Goal: Connect with others: Connect with others

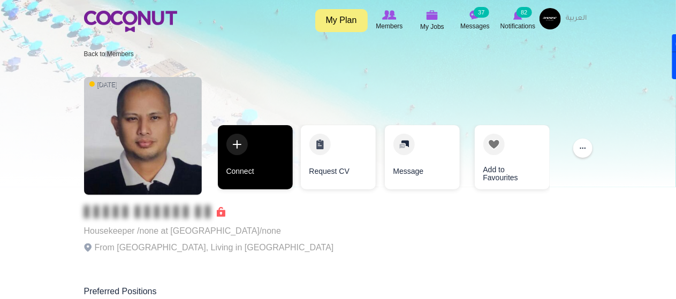
click at [258, 157] on link "Connect" at bounding box center [255, 157] width 75 height 64
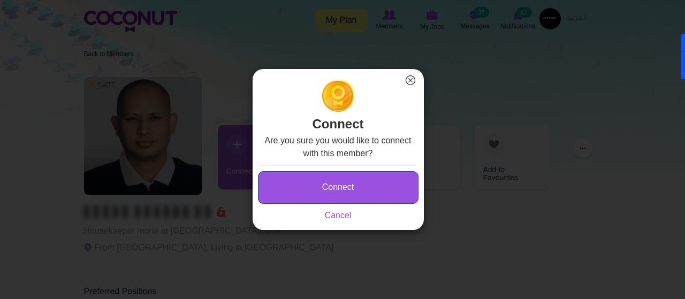
click at [302, 189] on button "Connect" at bounding box center [338, 187] width 160 height 33
